Goal: Transaction & Acquisition: Purchase product/service

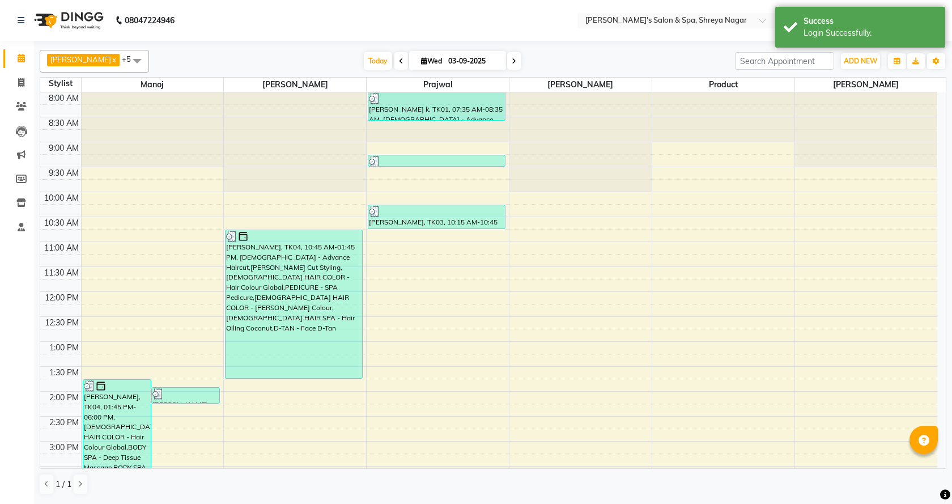
click at [5, 62] on link "Calendar" at bounding box center [16, 58] width 27 height 19
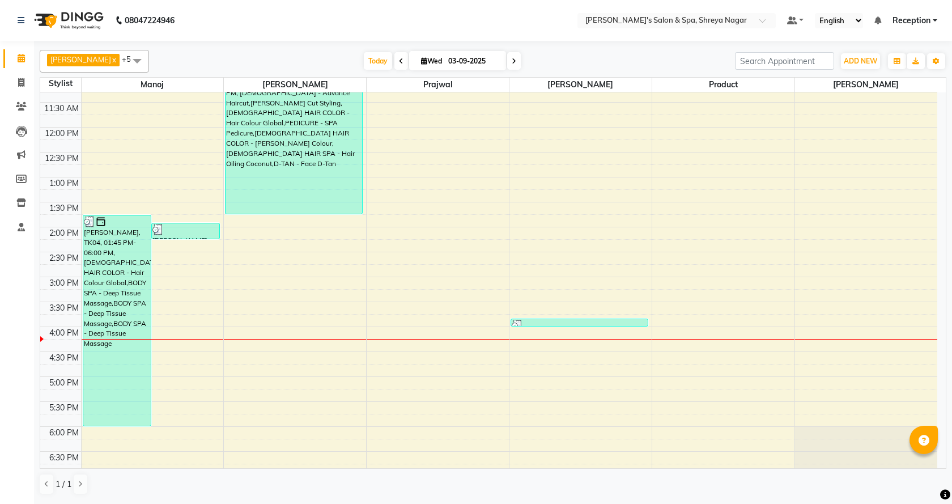
scroll to position [170, 0]
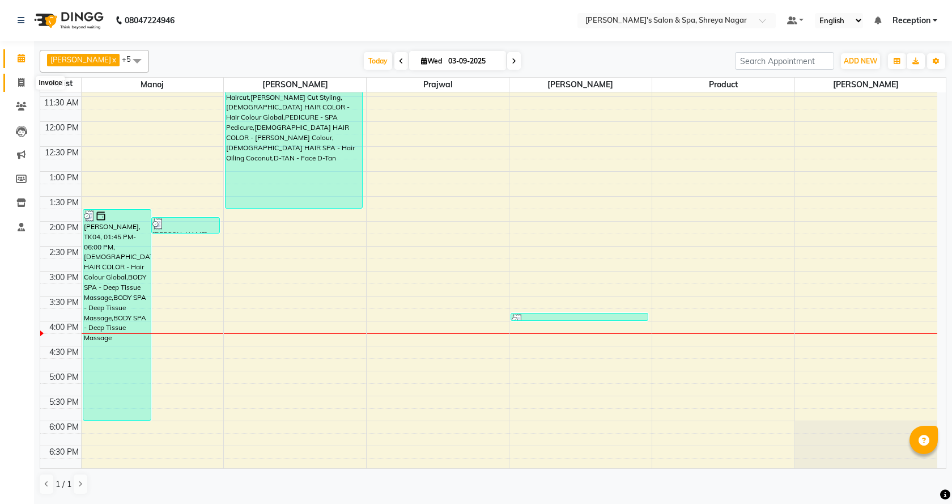
click at [16, 84] on span at bounding box center [21, 83] width 20 height 13
select select "7591"
select select "service"
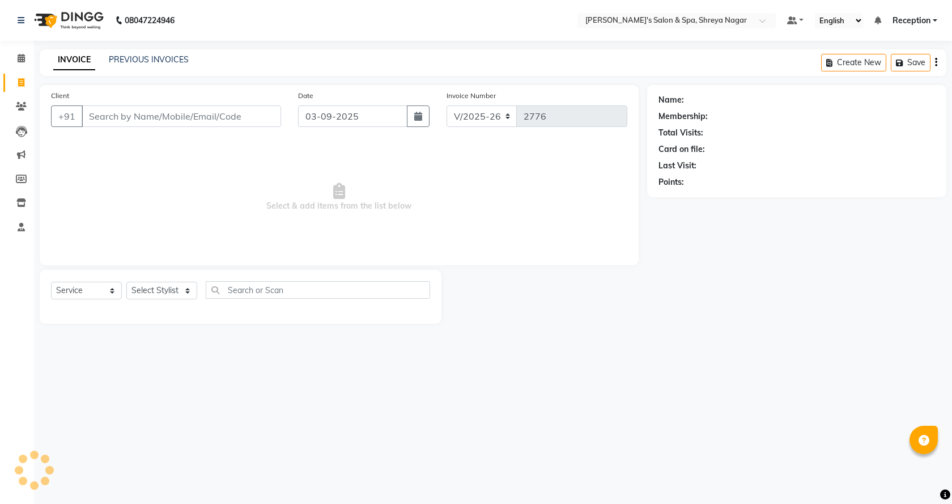
click at [145, 122] on input "Client" at bounding box center [181, 116] width 199 height 22
type input "9028099885"
click at [237, 120] on span "Add Client" at bounding box center [252, 116] width 45 height 11
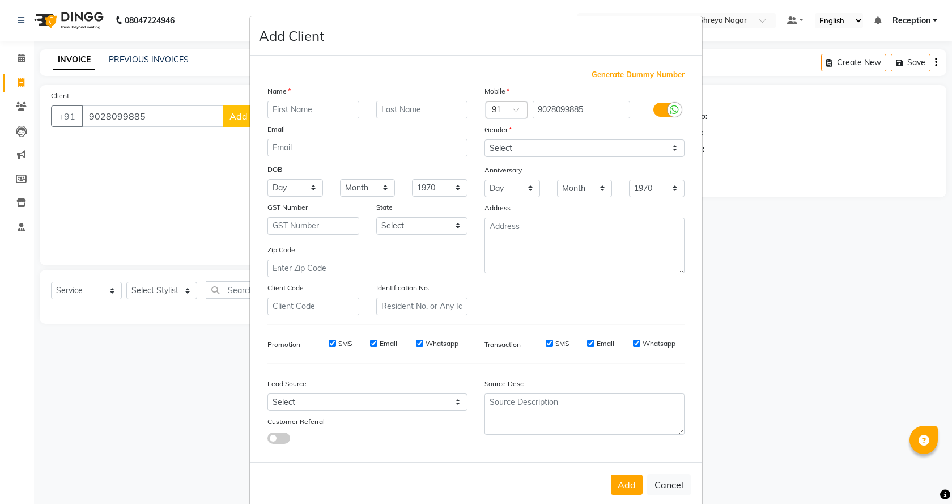
click at [326, 106] on input "text" at bounding box center [313, 110] width 92 height 18
type input "mandar"
click at [396, 111] on input "text" at bounding box center [422, 110] width 92 height 18
type input "[PERSON_NAME]"
click at [502, 153] on select "Select [DEMOGRAPHIC_DATA] [DEMOGRAPHIC_DATA] Other Prefer Not To Say" at bounding box center [585, 148] width 200 height 18
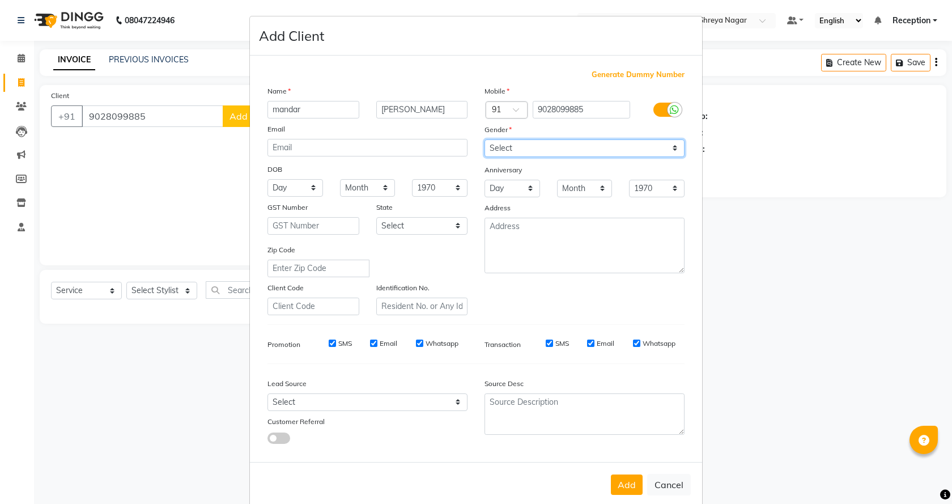
select select "[DEMOGRAPHIC_DATA]"
click at [485, 139] on select "Select [DEMOGRAPHIC_DATA] [DEMOGRAPHIC_DATA] Other Prefer Not To Say" at bounding box center [585, 148] width 200 height 18
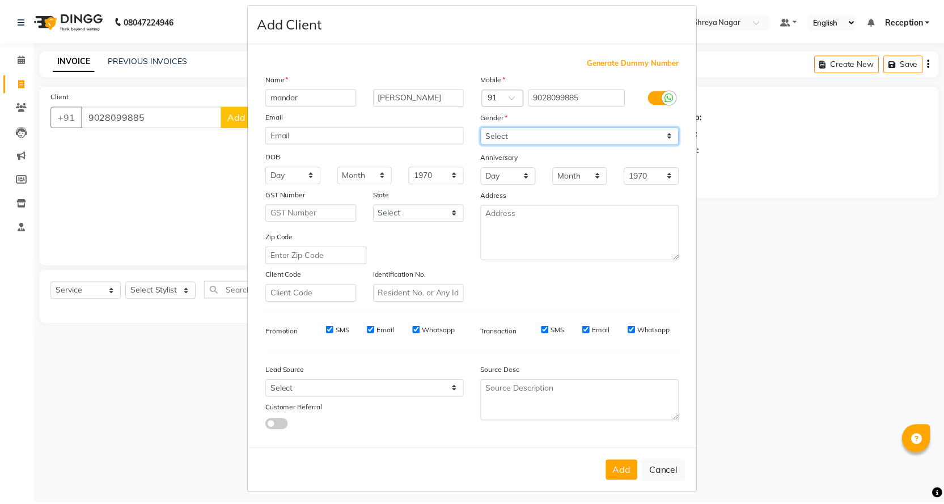
scroll to position [19, 0]
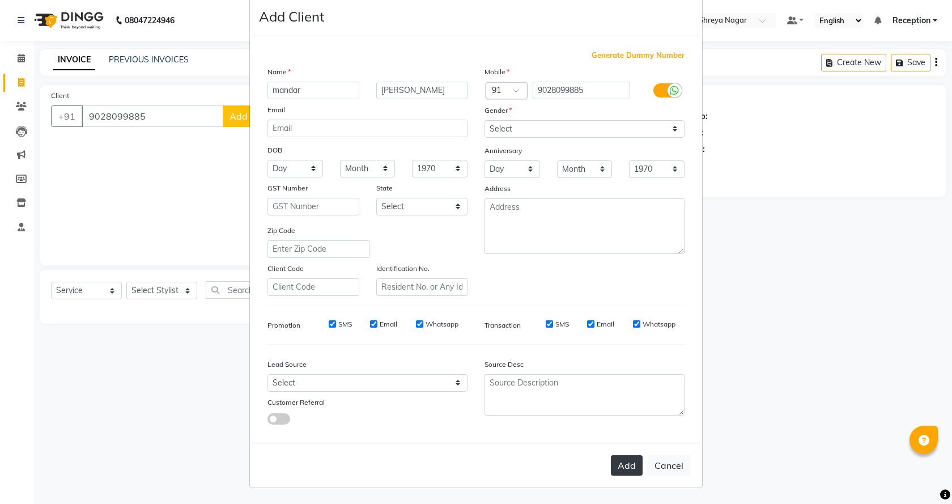
click at [613, 456] on button "Add" at bounding box center [627, 465] width 32 height 20
select select
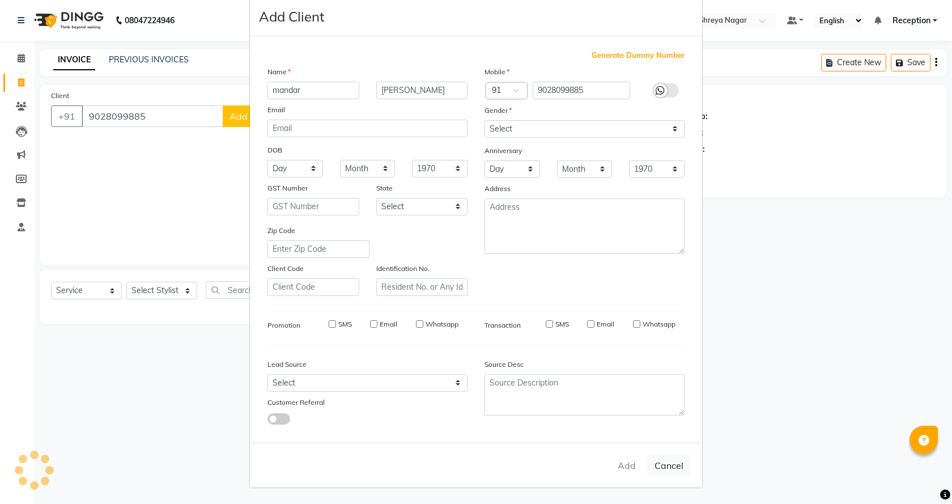
select select
checkbox input "false"
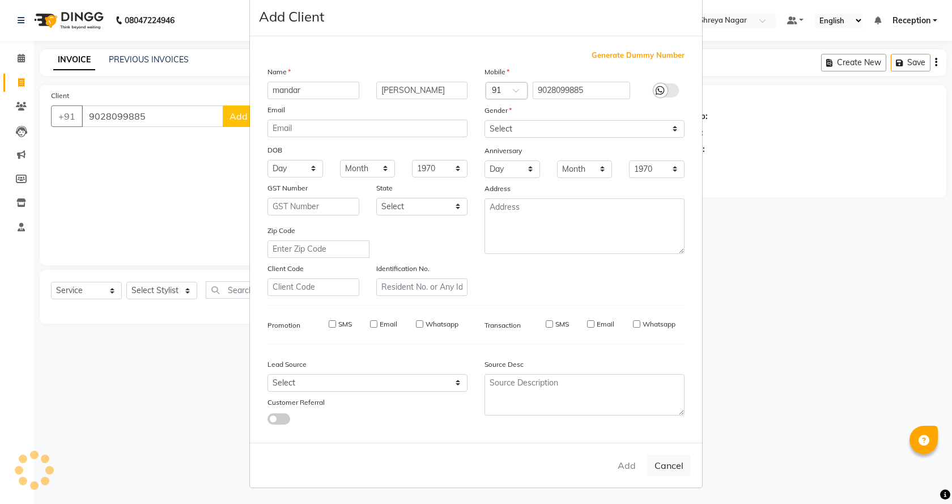
checkbox input "false"
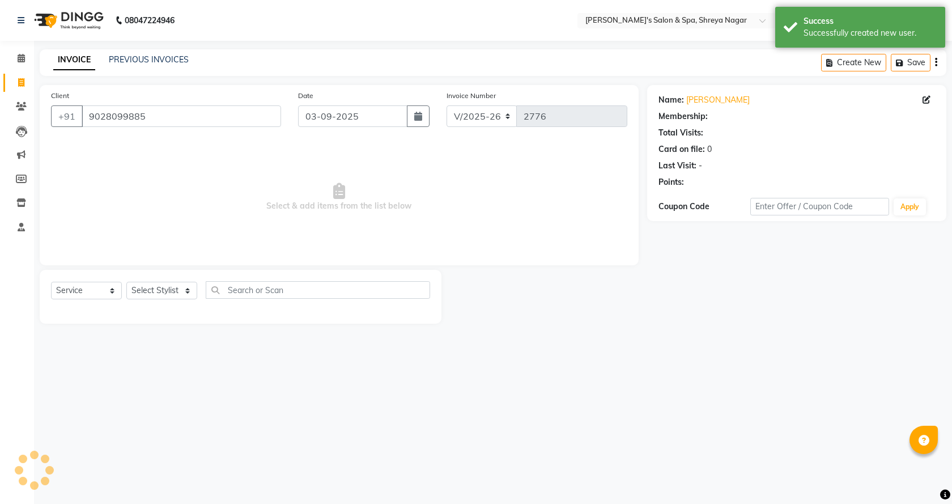
select select "1: Object"
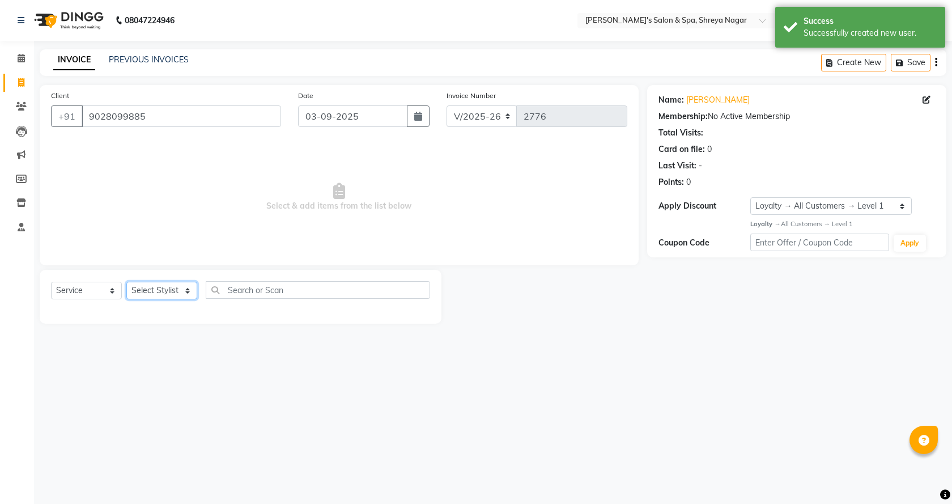
click at [179, 286] on select "Select Stylist [PERSON_NAME] [PERSON_NAME] [PERSON_NAME] Product Reception" at bounding box center [161, 291] width 71 height 18
select select "67479"
click at [126, 282] on select "Select Stylist [PERSON_NAME] [PERSON_NAME] [PERSON_NAME] Product Reception" at bounding box center [161, 291] width 71 height 18
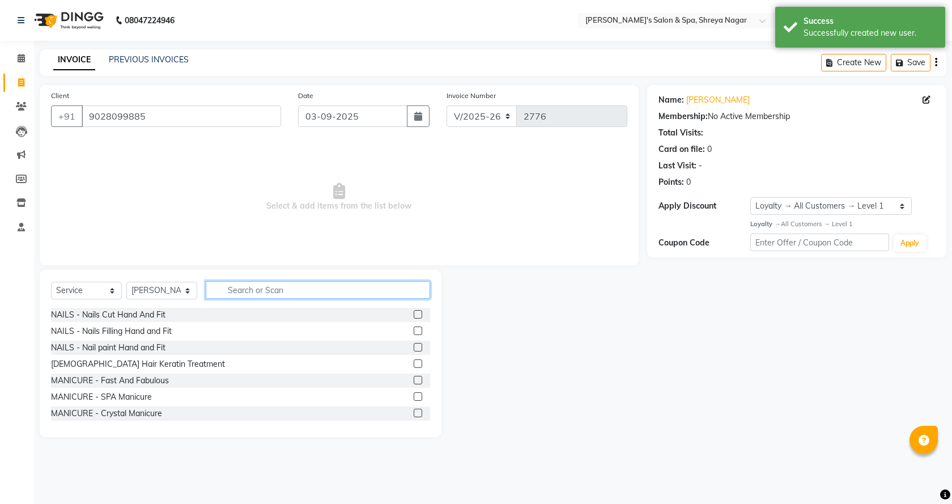
click at [260, 295] on input "text" at bounding box center [318, 290] width 224 height 18
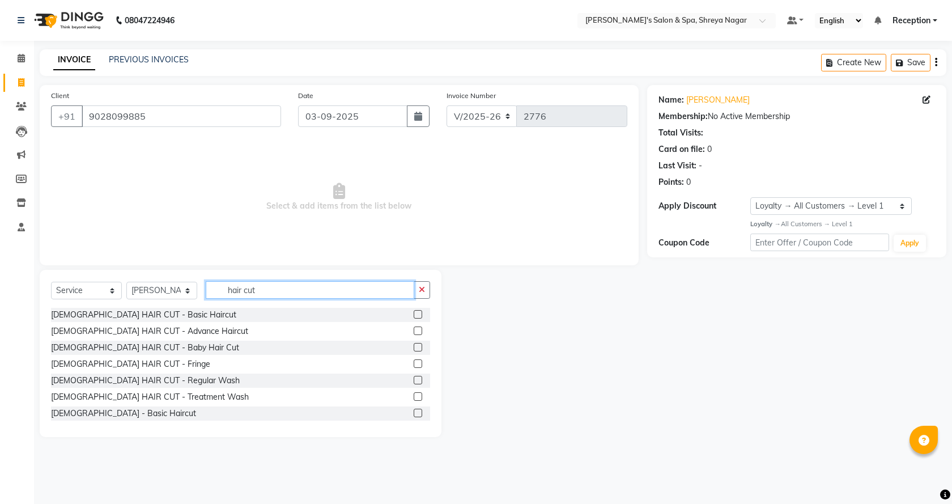
type input "hair cut"
click at [414, 411] on label at bounding box center [418, 413] width 9 height 9
click at [414, 411] on input "checkbox" at bounding box center [417, 413] width 7 height 7
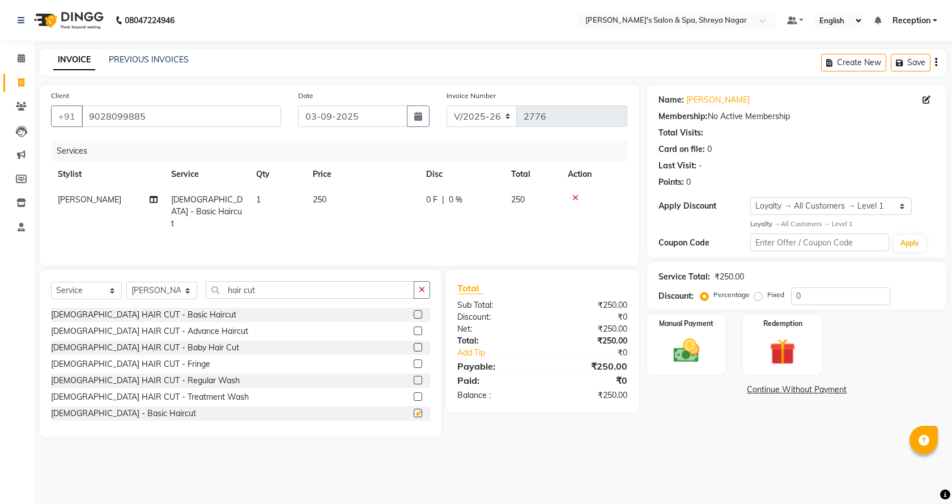
checkbox input "false"
click at [423, 286] on icon "button" at bounding box center [422, 290] width 6 height 8
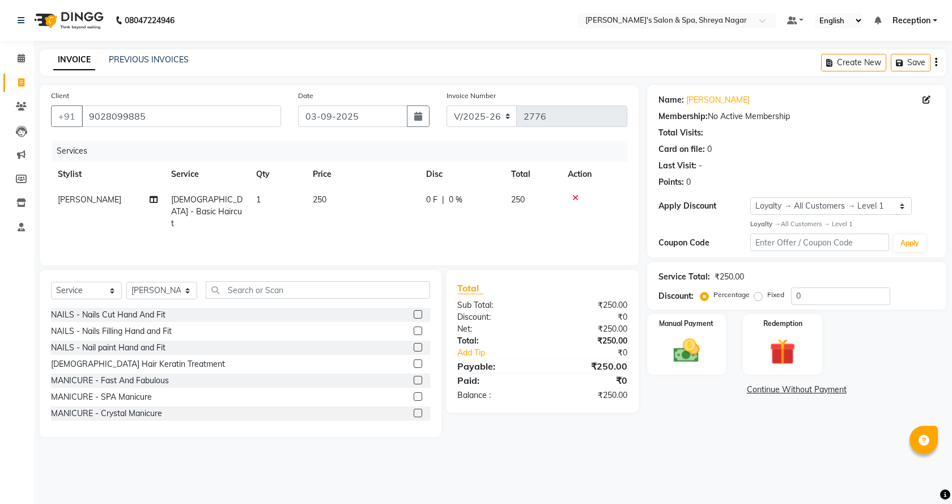
click at [363, 203] on td "250" at bounding box center [362, 211] width 113 height 49
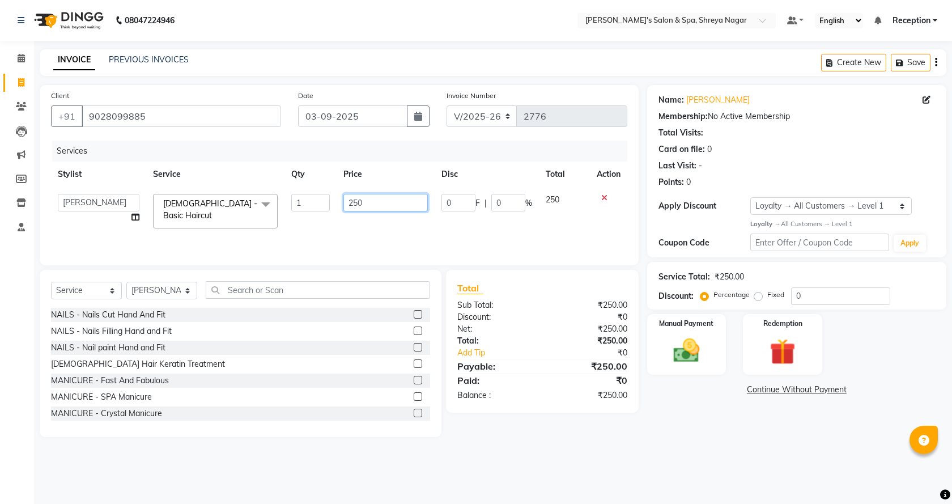
click at [376, 203] on input "250" at bounding box center [385, 203] width 84 height 18
type input "250"
click at [691, 394] on link "Continue Without Payment" at bounding box center [796, 390] width 295 height 12
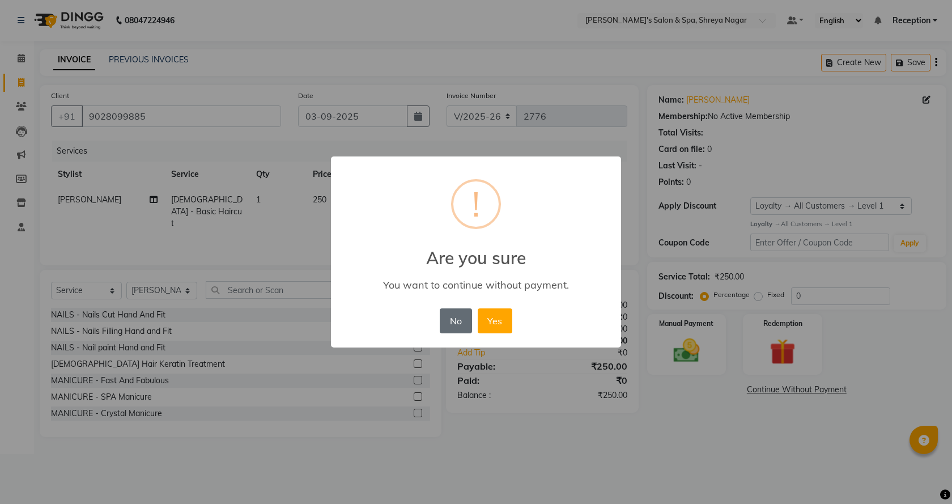
click at [447, 314] on button "No" at bounding box center [456, 320] width 32 height 25
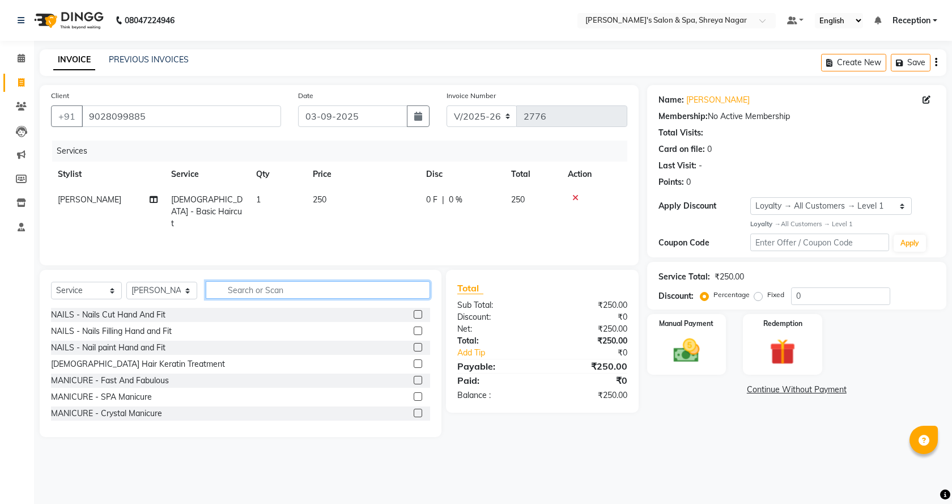
click at [359, 288] on input "text" at bounding box center [318, 290] width 224 height 18
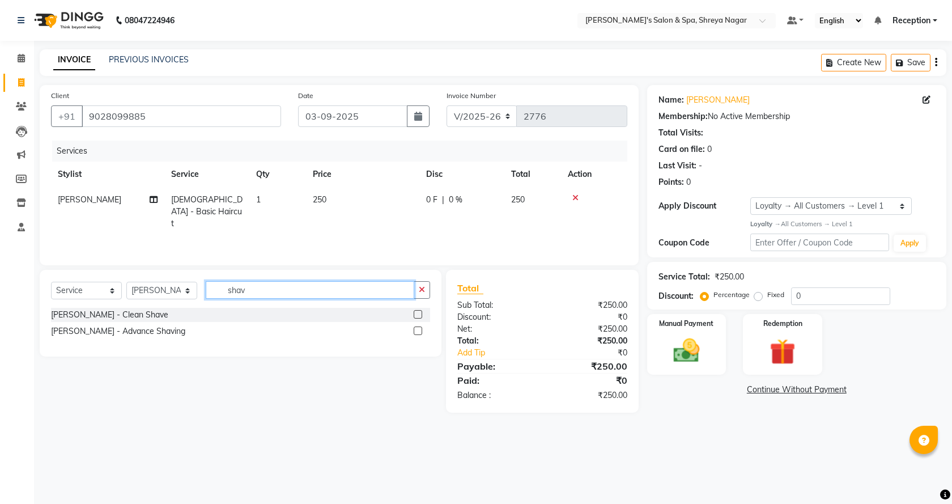
type input "shav"
click at [417, 313] on label at bounding box center [418, 314] width 9 height 9
click at [417, 313] on input "checkbox" at bounding box center [417, 314] width 7 height 7
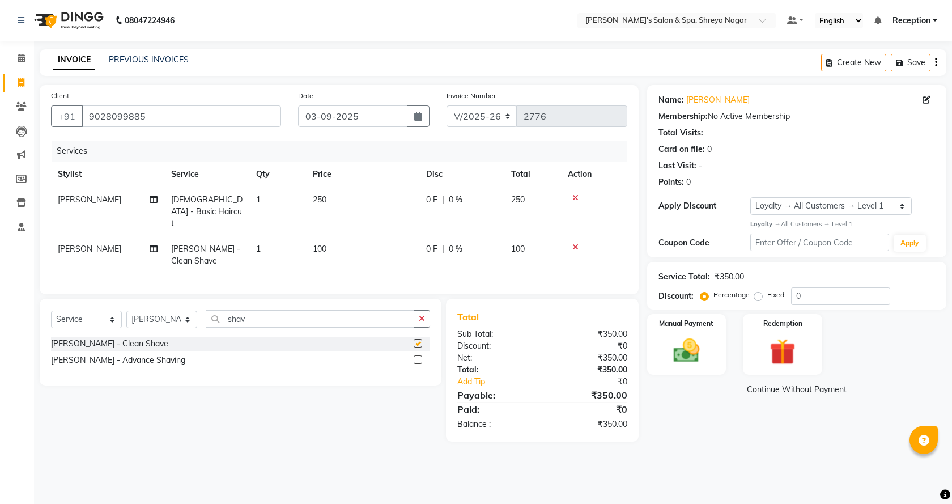
checkbox input "false"
click at [682, 359] on img at bounding box center [687, 350] width 44 height 31
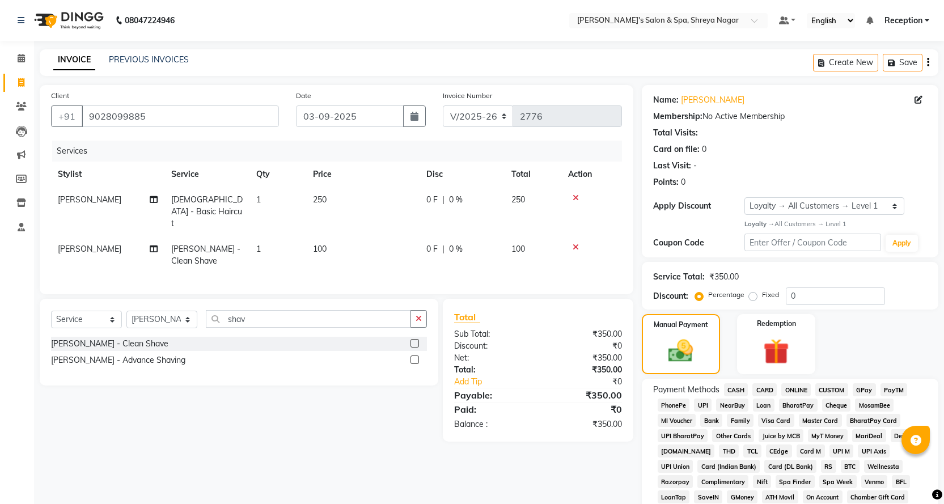
click at [795, 388] on span "ONLINE" at bounding box center [795, 389] width 29 height 13
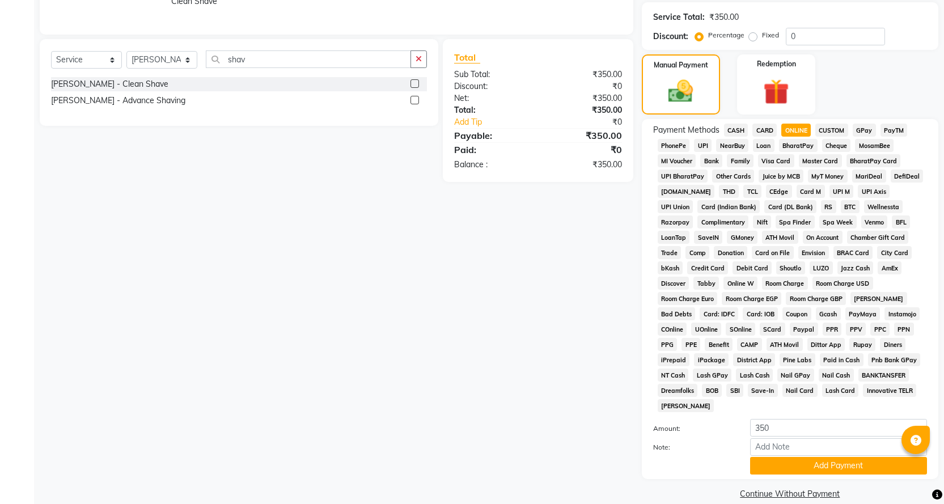
click at [841, 457] on button "Add Payment" at bounding box center [838, 466] width 177 height 18
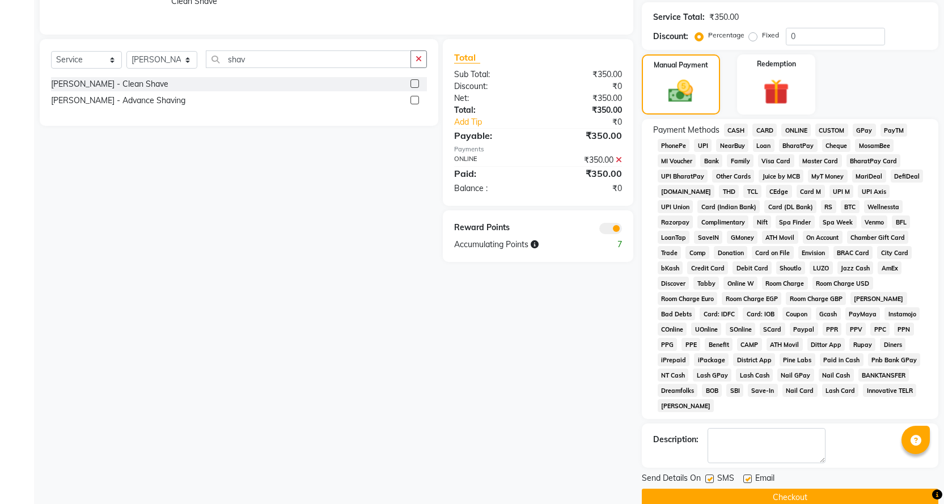
scroll to position [264, 0]
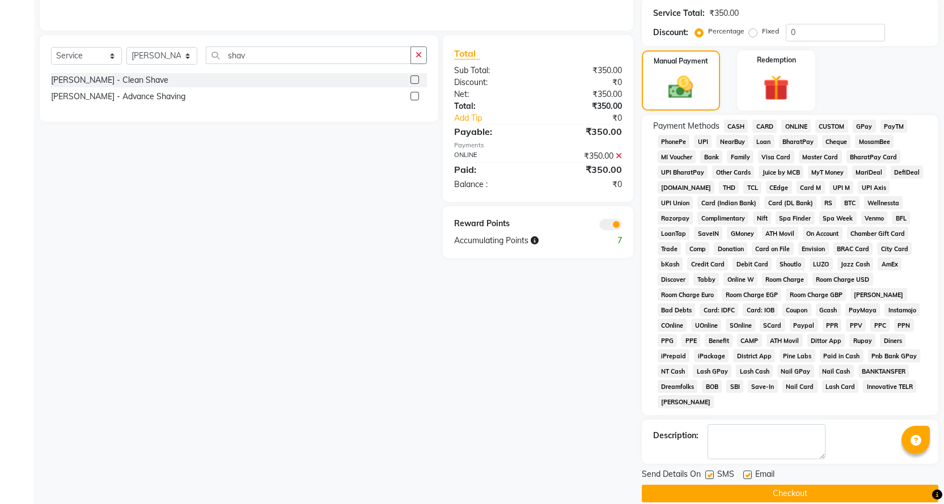
click at [835, 485] on button "Checkout" at bounding box center [789, 494] width 296 height 18
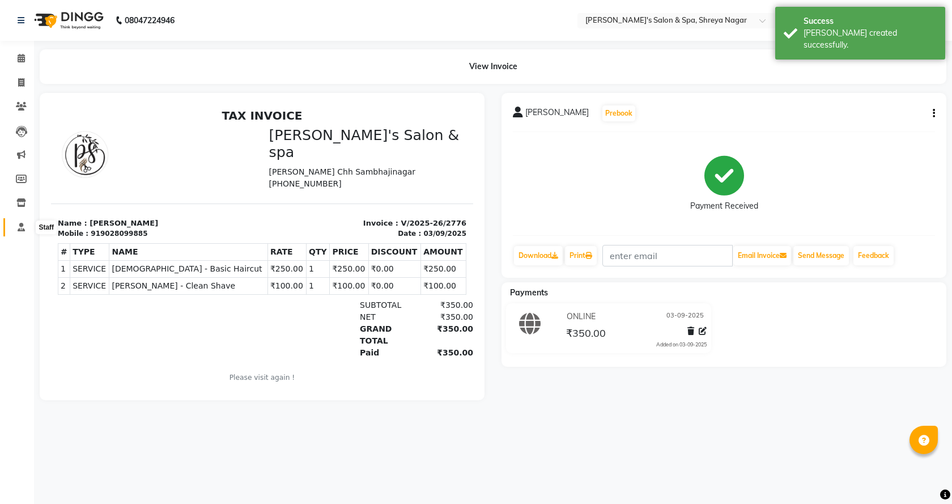
click at [23, 223] on icon at bounding box center [21, 227] width 7 height 9
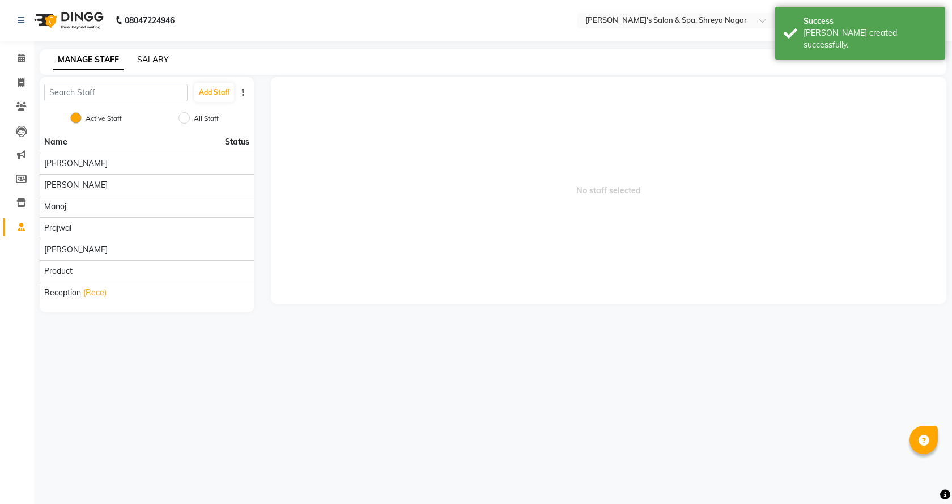
click at [150, 57] on link "SALARY" at bounding box center [153, 59] width 32 height 10
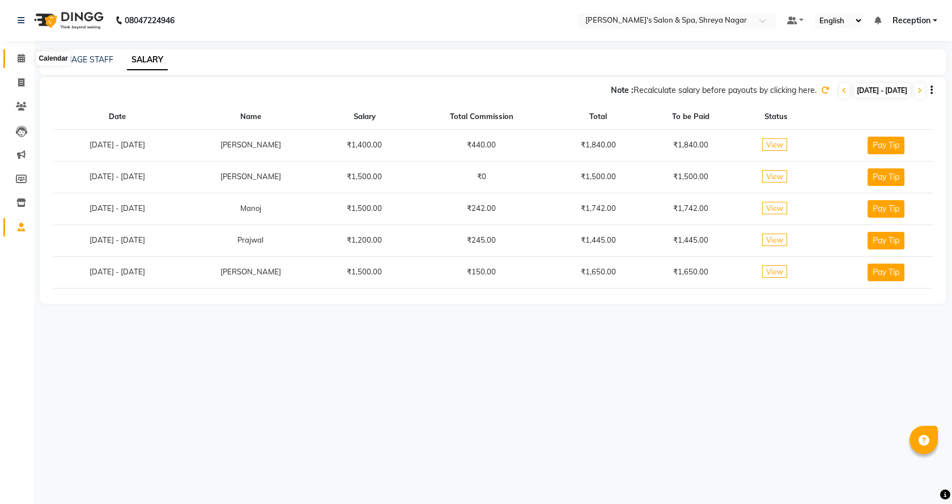
click at [13, 56] on span at bounding box center [21, 58] width 20 height 13
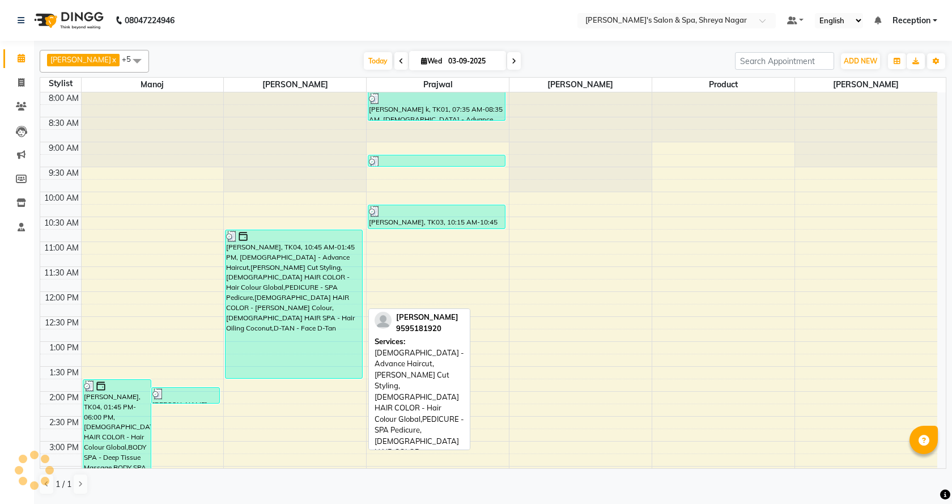
click at [311, 258] on div "[PERSON_NAME], TK04, 10:45 AM-01:45 PM, [DEMOGRAPHIC_DATA] - Advance Haircut,[P…" at bounding box center [294, 304] width 137 height 148
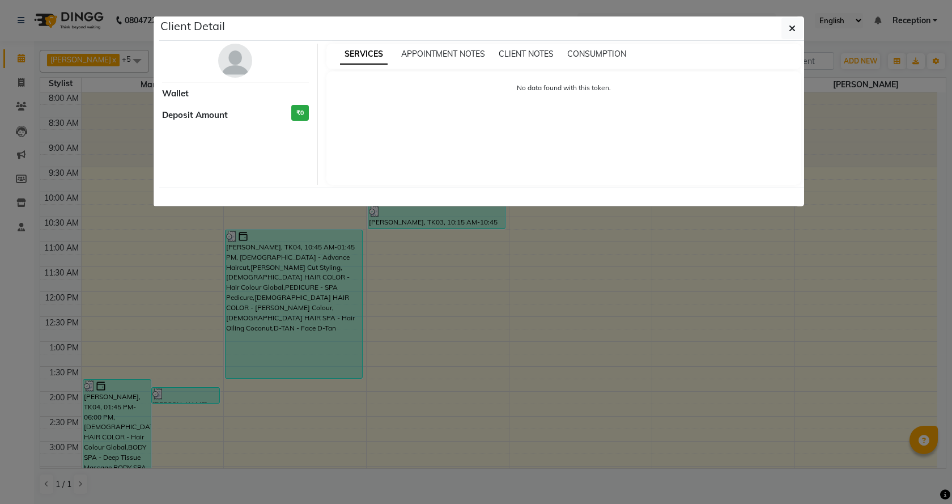
select select "3"
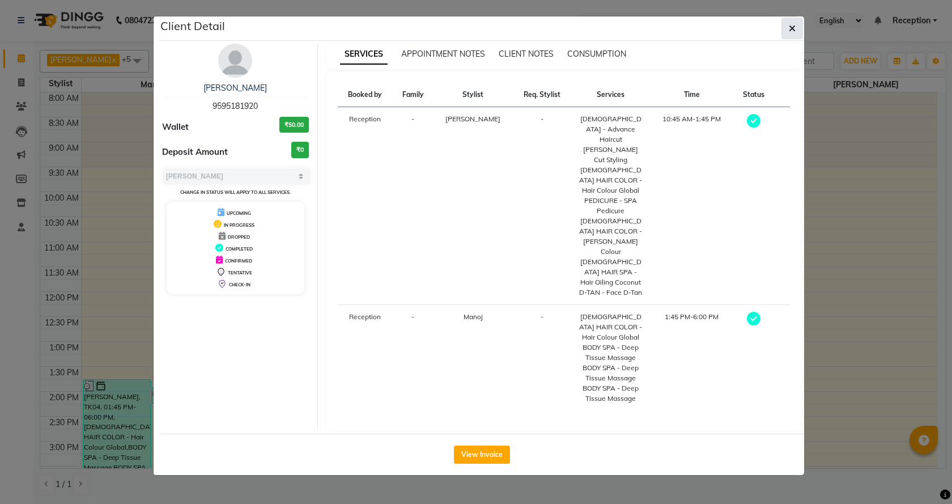
click at [792, 31] on icon "button" at bounding box center [792, 28] width 7 height 9
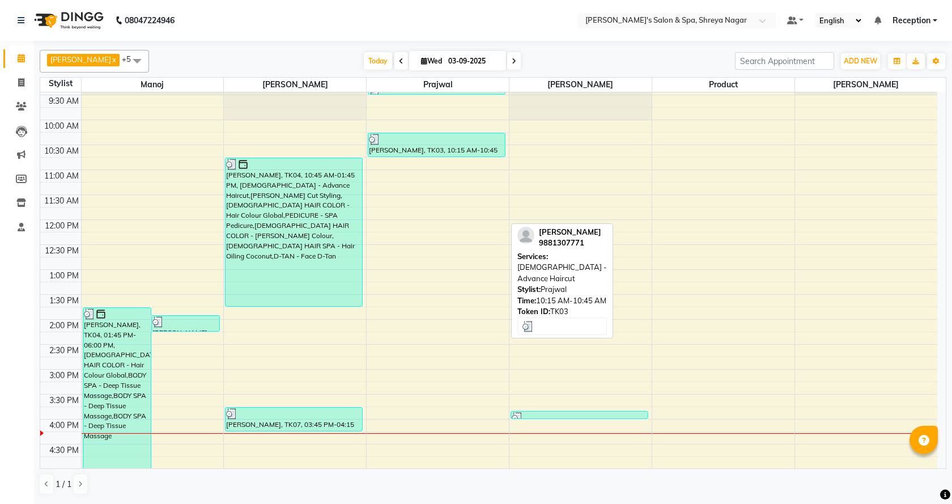
scroll to position [113, 0]
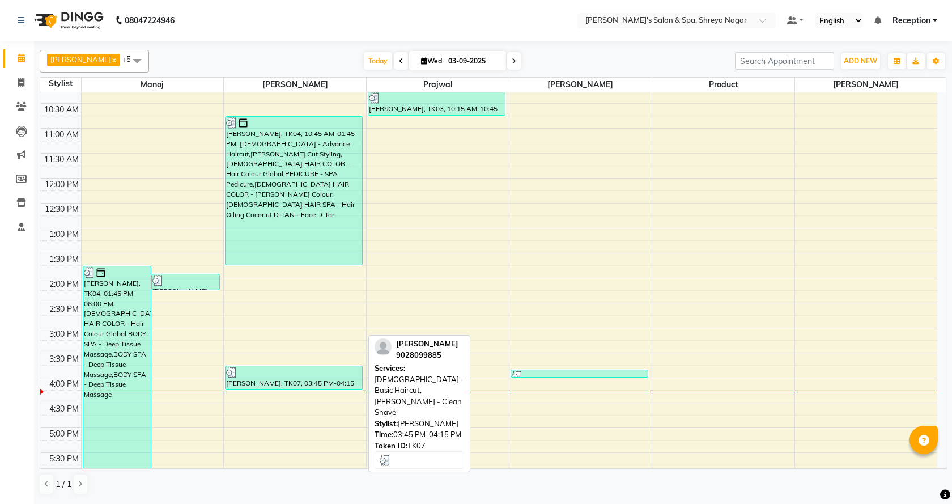
click at [326, 369] on div at bounding box center [293, 372] width 135 height 11
select select "3"
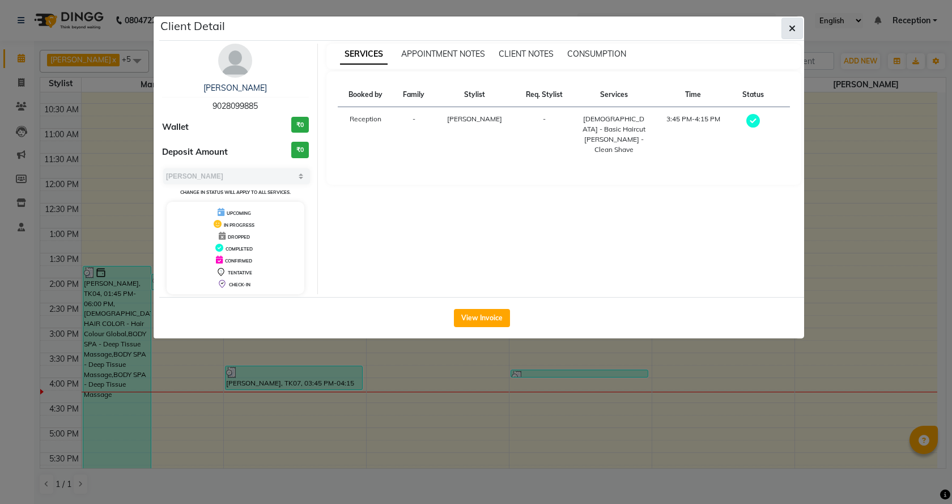
click at [794, 25] on icon "button" at bounding box center [792, 28] width 7 height 9
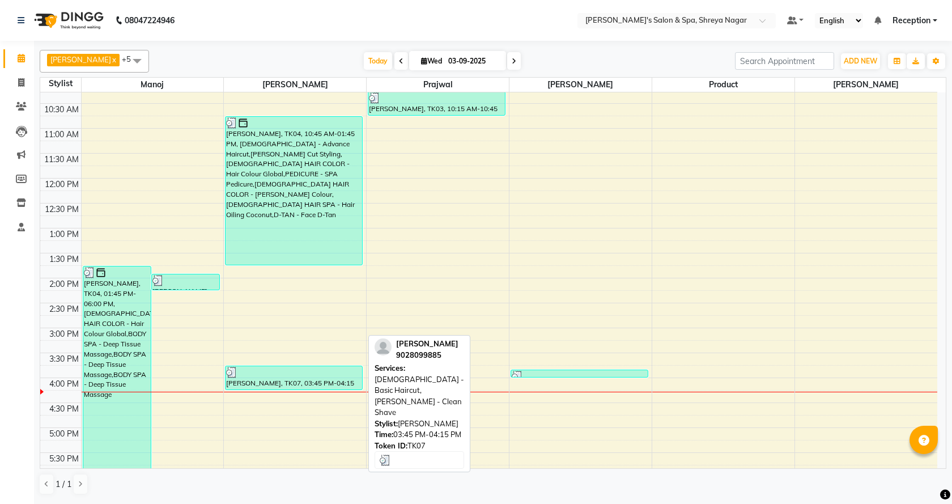
click at [321, 373] on div at bounding box center [293, 372] width 135 height 11
select select "3"
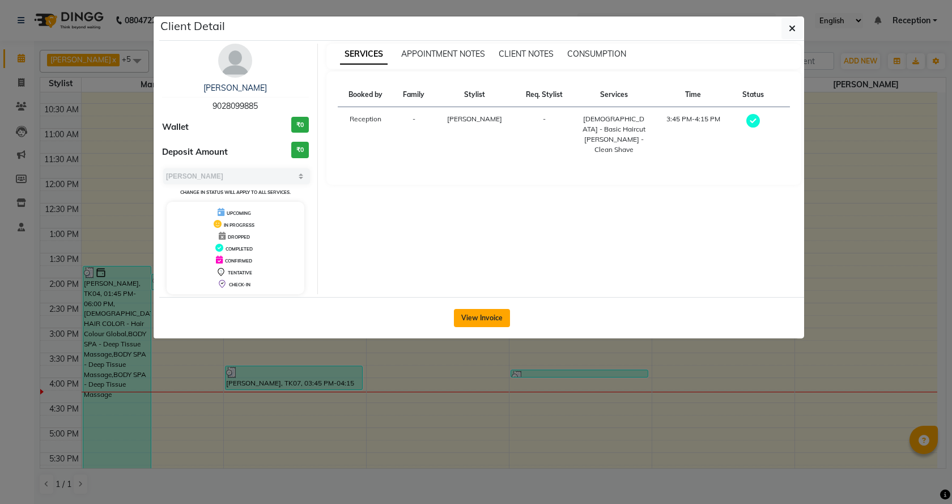
click at [499, 315] on button "View Invoice" at bounding box center [482, 318] width 56 height 18
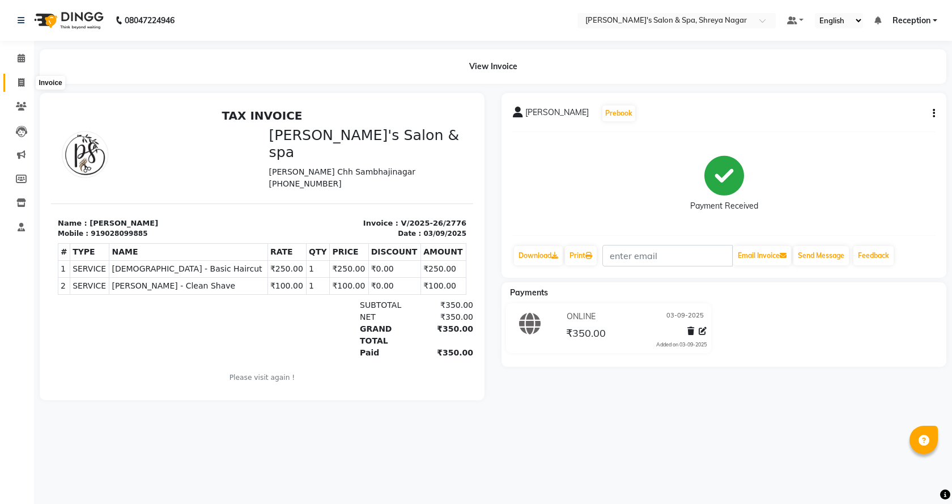
click at [20, 86] on icon at bounding box center [21, 82] width 6 height 9
select select "service"
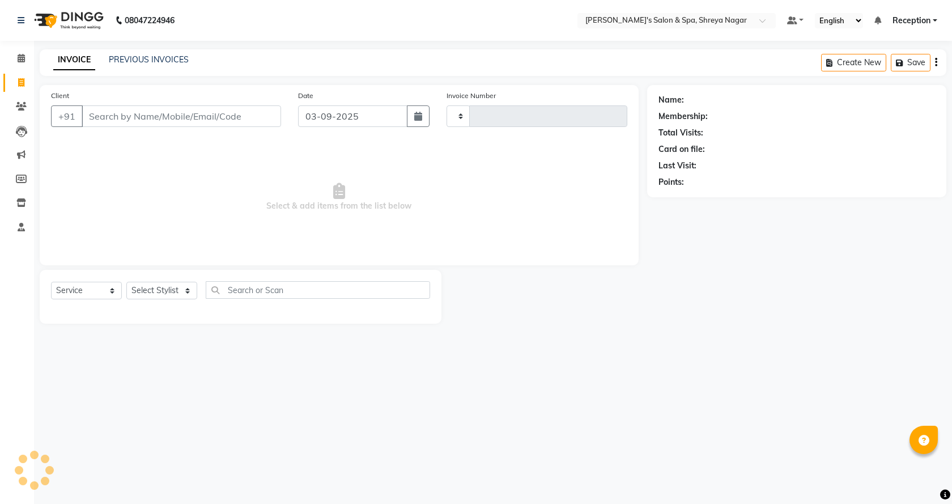
type input "2777"
select select "7591"
click at [265, 122] on input "Client" at bounding box center [181, 116] width 199 height 22
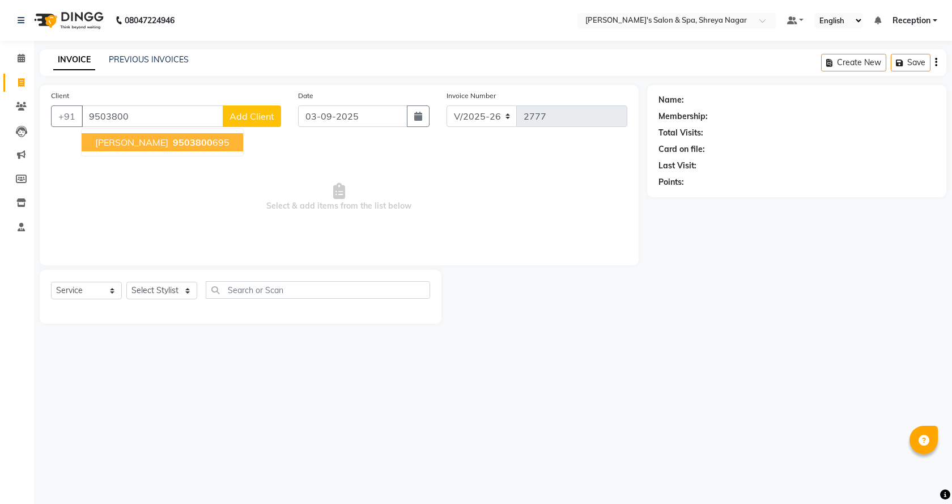
click at [125, 143] on span "[PERSON_NAME]" at bounding box center [131, 142] width 73 height 11
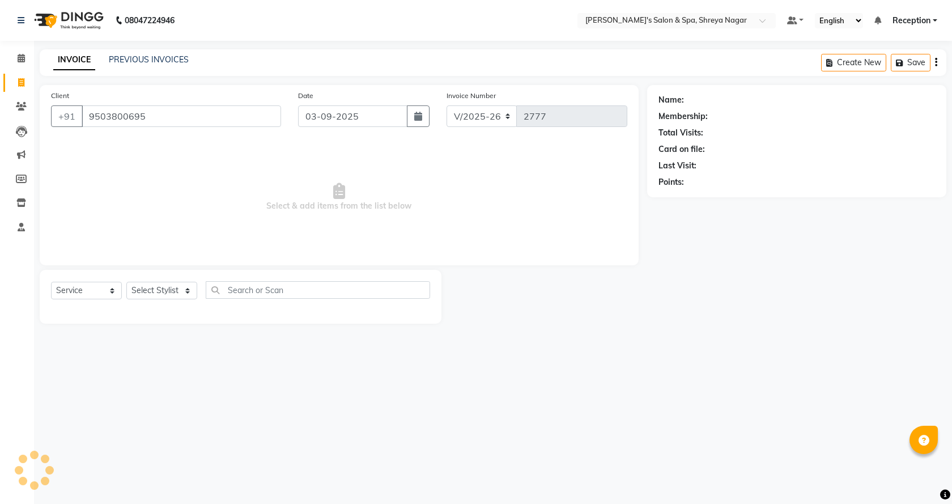
type input "9503800695"
select select "1: Object"
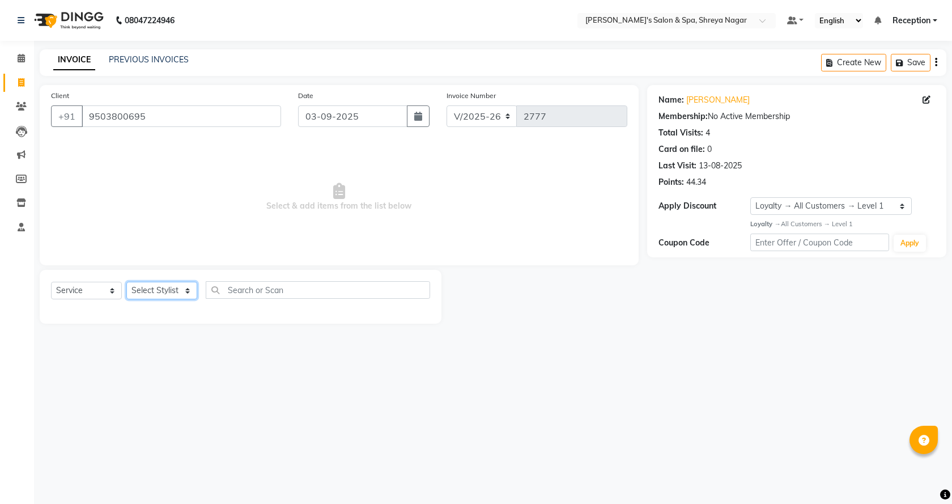
click at [159, 294] on select "Select Stylist [PERSON_NAME] [PERSON_NAME] [PERSON_NAME] Product Reception" at bounding box center [161, 291] width 71 height 18
select select "67478"
click at [126, 282] on select "Select Stylist [PERSON_NAME] [PERSON_NAME] [PERSON_NAME] Product Reception" at bounding box center [161, 291] width 71 height 18
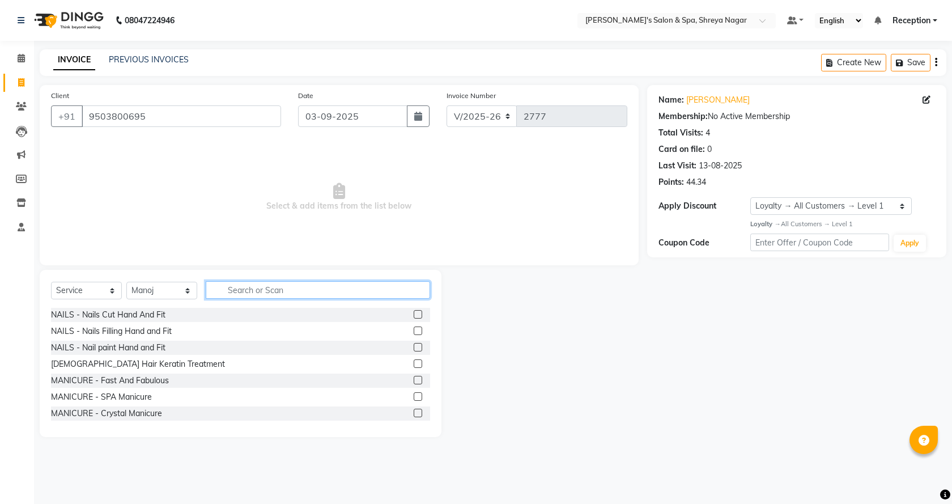
click at [272, 297] on input "text" at bounding box center [318, 290] width 224 height 18
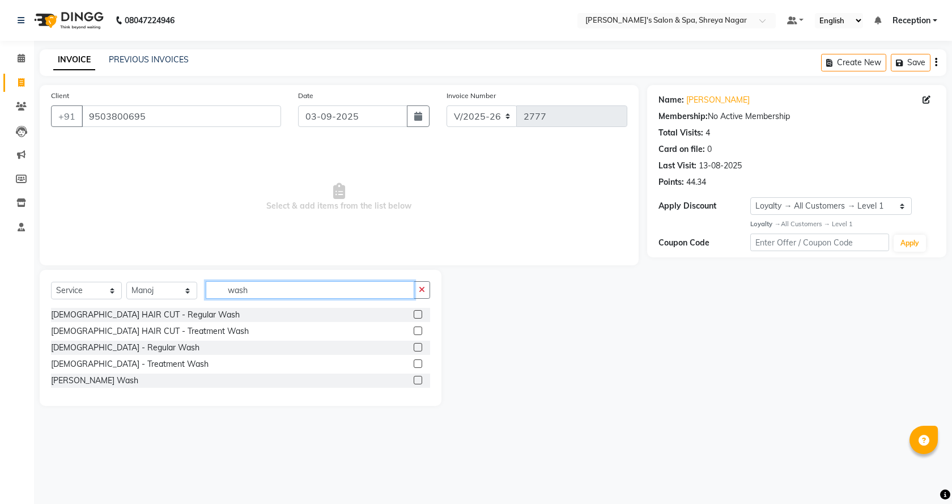
type input "wash"
click at [415, 345] on label at bounding box center [418, 347] width 9 height 9
click at [415, 345] on input "checkbox" at bounding box center [417, 347] width 7 height 7
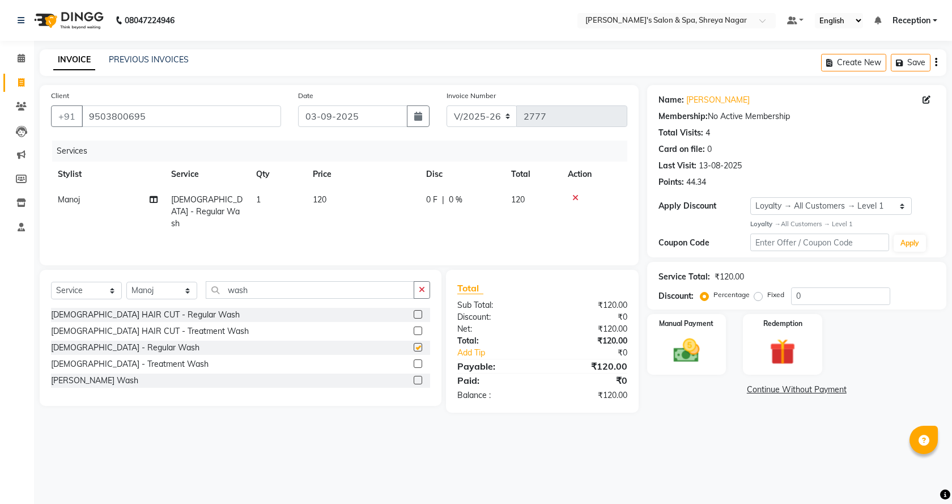
checkbox input "false"
drag, startPoint x: 225, startPoint y: 288, endPoint x: 294, endPoint y: 296, distance: 69.1
click at [293, 296] on input "wash" at bounding box center [310, 290] width 209 height 18
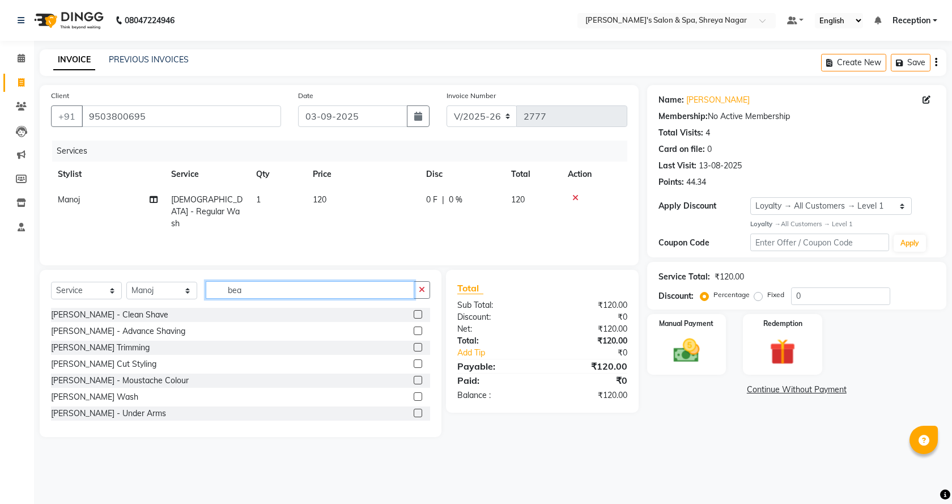
type input "bea"
click at [414, 312] on label at bounding box center [418, 314] width 9 height 9
click at [414, 312] on input "checkbox" at bounding box center [417, 314] width 7 height 7
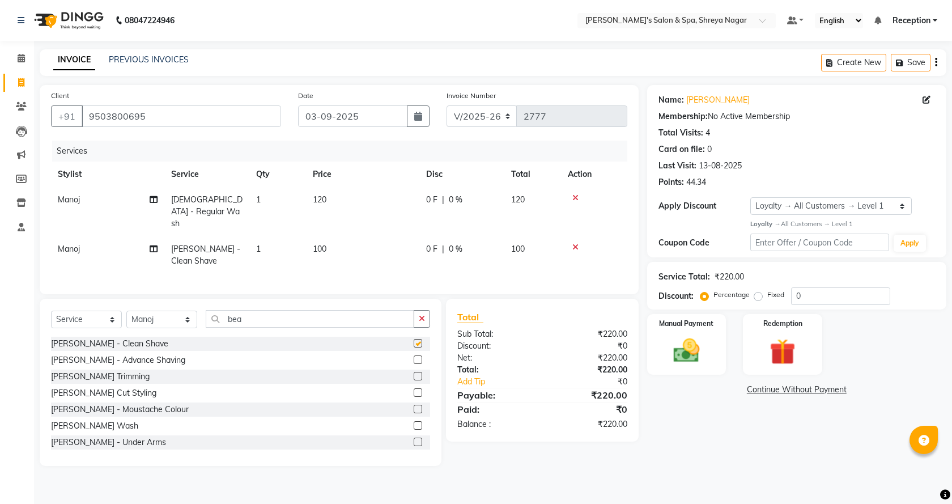
checkbox input "false"
click at [333, 193] on td "120" at bounding box center [362, 211] width 113 height 49
select select "67478"
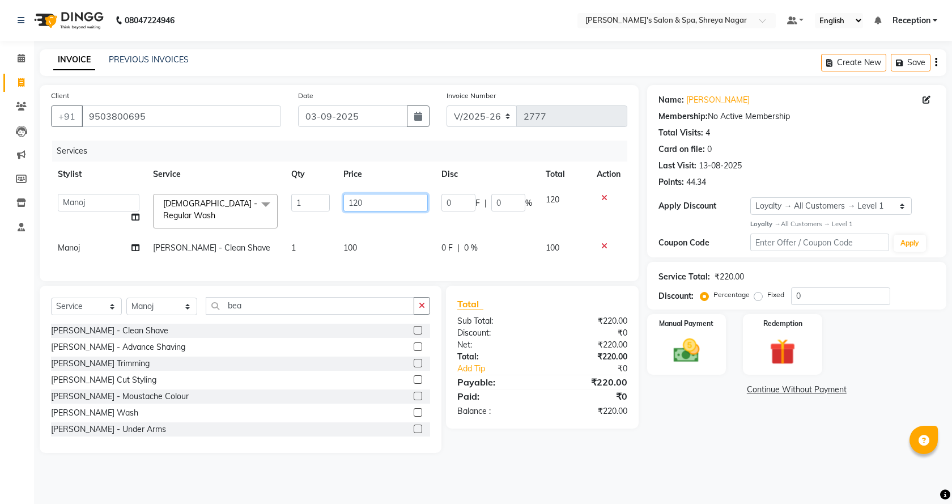
drag, startPoint x: 393, startPoint y: 198, endPoint x: 393, endPoint y: 205, distance: 6.8
click at [393, 199] on input "120" at bounding box center [385, 203] width 84 height 18
type input "1"
type input "200"
click at [708, 449] on div "Name: [PERSON_NAME] Membership: No Active Membership Total Visits: 4 Card on fi…" at bounding box center [801, 269] width 308 height 368
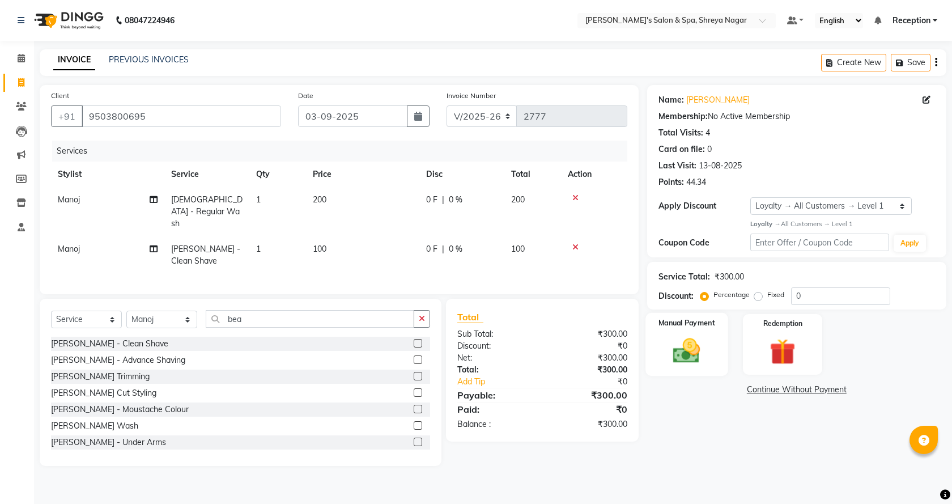
click at [681, 361] on img at bounding box center [687, 350] width 44 height 31
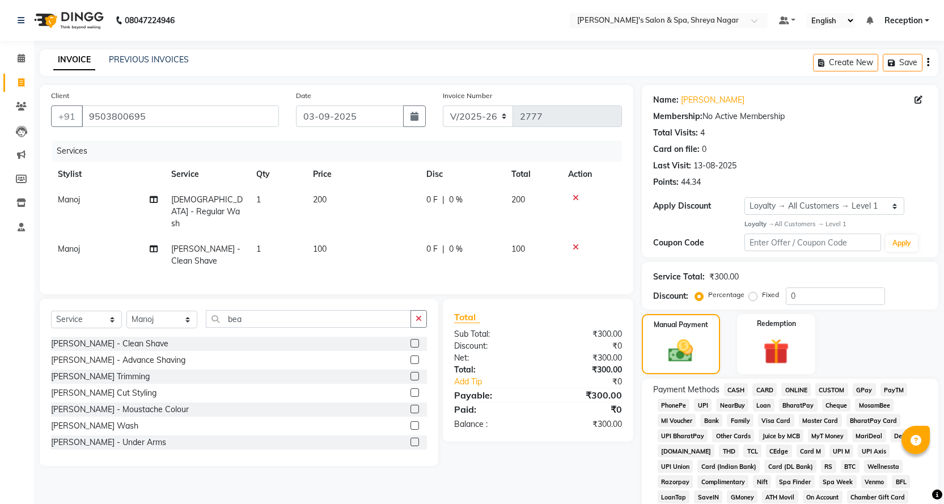
click at [739, 388] on span "CASH" at bounding box center [736, 389] width 24 height 13
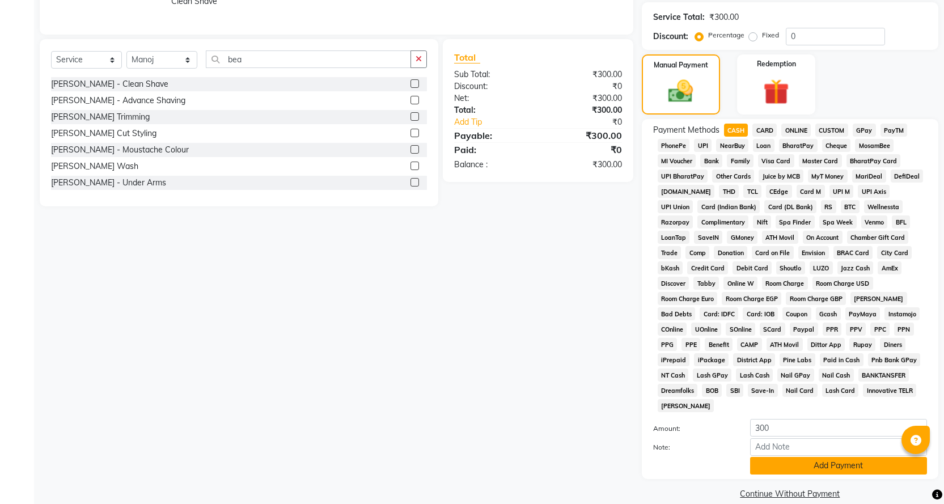
click at [764, 457] on button "Add Payment" at bounding box center [838, 466] width 177 height 18
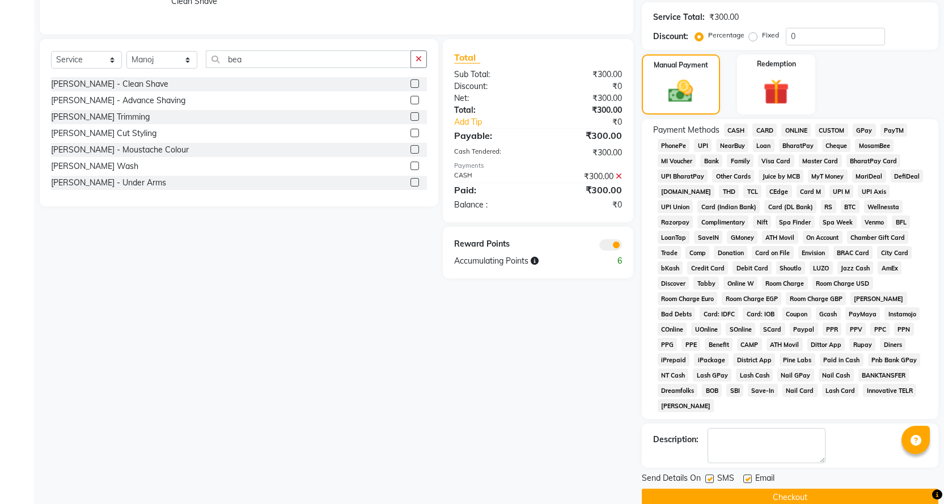
scroll to position [264, 0]
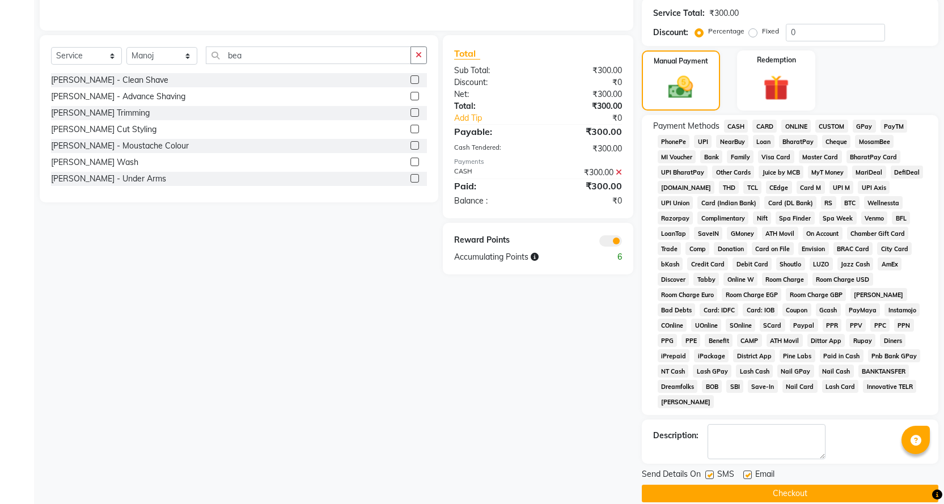
click at [761, 485] on button "Checkout" at bounding box center [789, 494] width 296 height 18
